Goal: Task Accomplishment & Management: Use online tool/utility

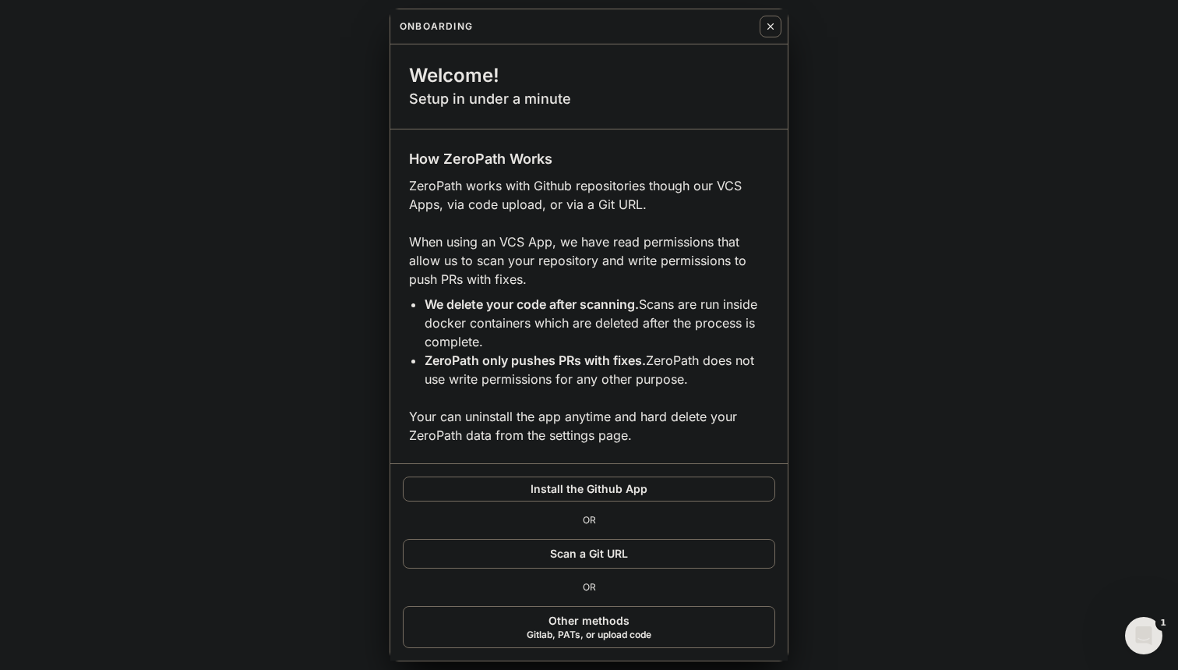
click at [590, 489] on button "Install the Github App" at bounding box center [589, 488] width 373 height 25
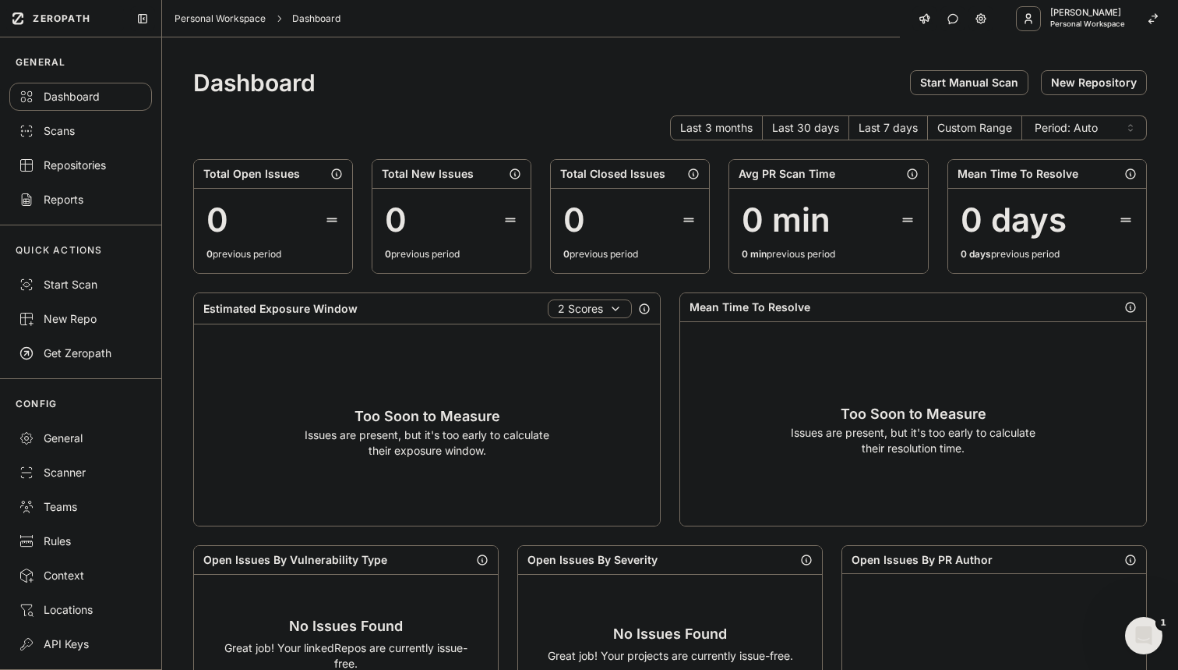
click at [48, 136] on div "Scans" at bounding box center [81, 131] width 124 height 16
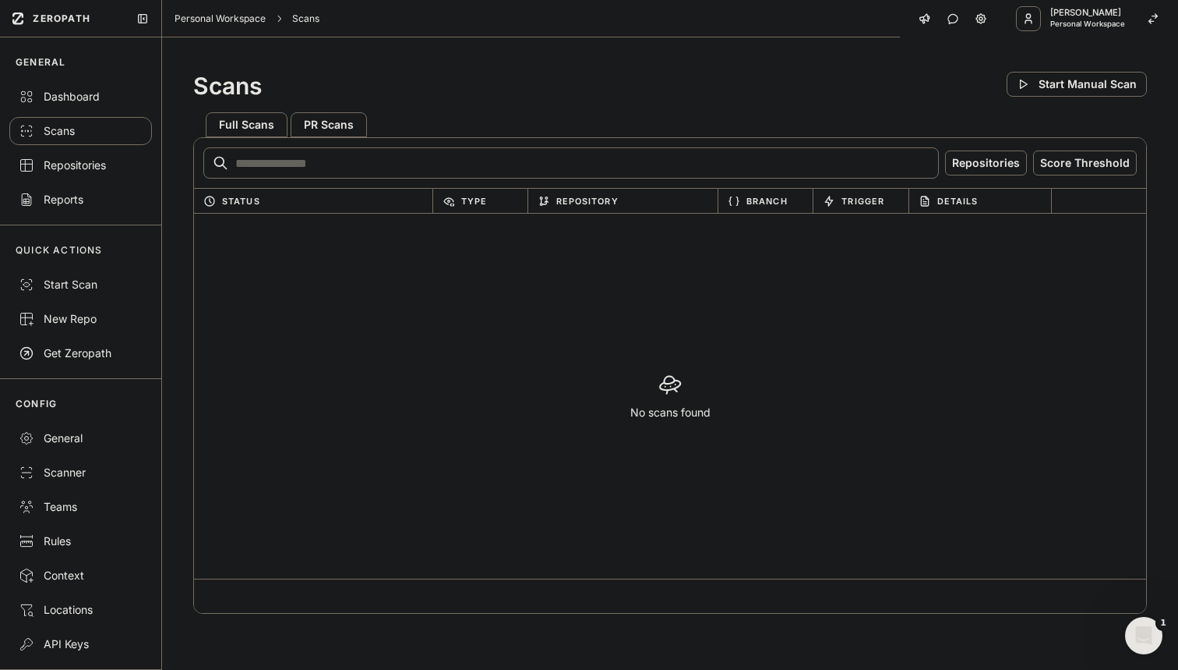
click at [71, 162] on div "Repositories" at bounding box center [81, 165] width 124 height 16
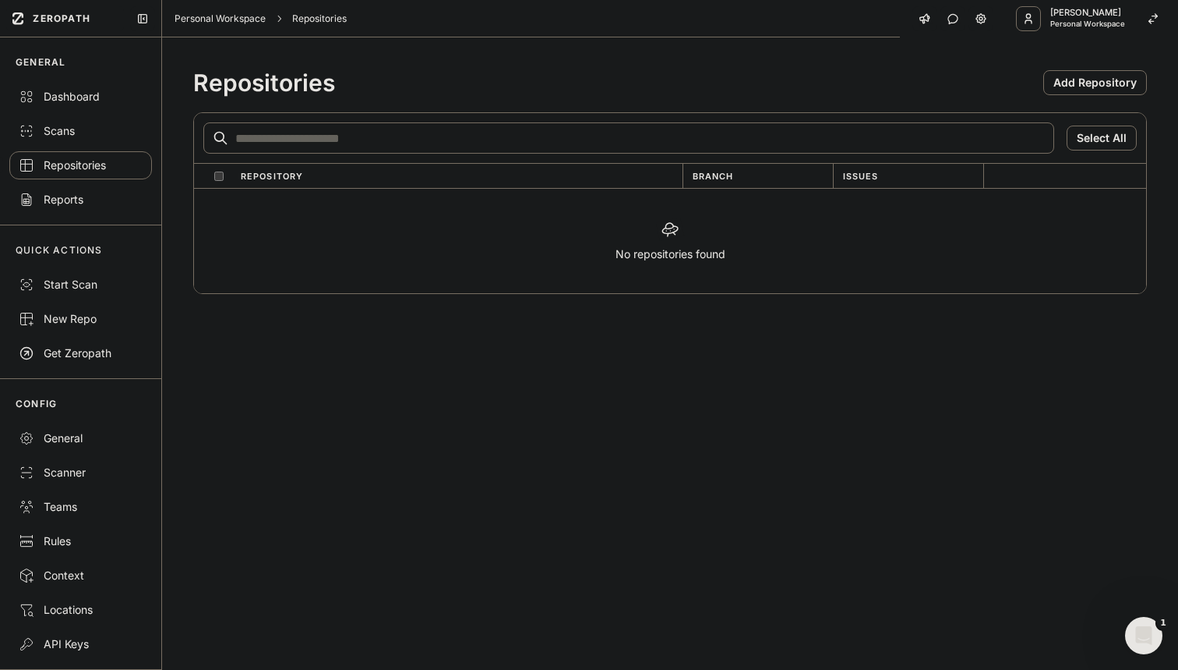
click at [1074, 83] on button "Add Repository" at bounding box center [1096, 82] width 104 height 25
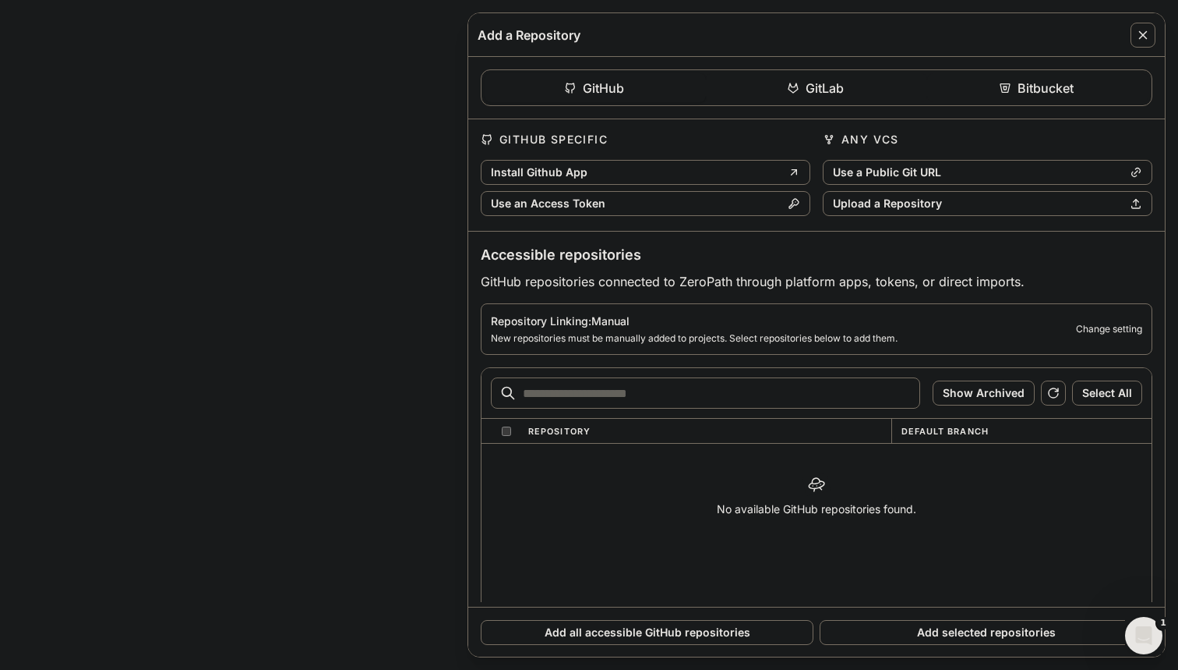
click at [607, 83] on button "GitHub" at bounding box center [595, 87] width 221 height 29
click at [586, 168] on button "Install Github App" at bounding box center [646, 172] width 330 height 25
click at [641, 631] on button "Add all accessible GitHub repositories" at bounding box center [647, 632] width 333 height 25
click at [739, 172] on button "Install Github App" at bounding box center [646, 172] width 330 height 25
click at [620, 199] on button "Use an Access Token" at bounding box center [646, 203] width 330 height 25
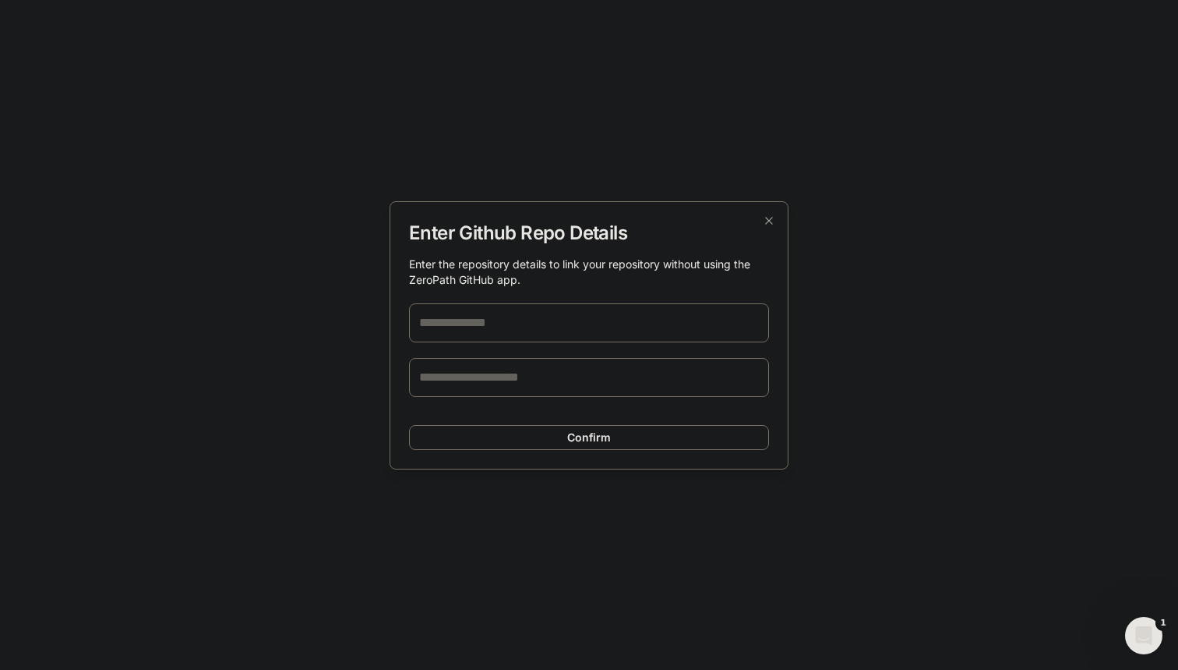
click at [459, 327] on input "text" at bounding box center [589, 322] width 360 height 39
